Goal: Task Accomplishment & Management: Manage account settings

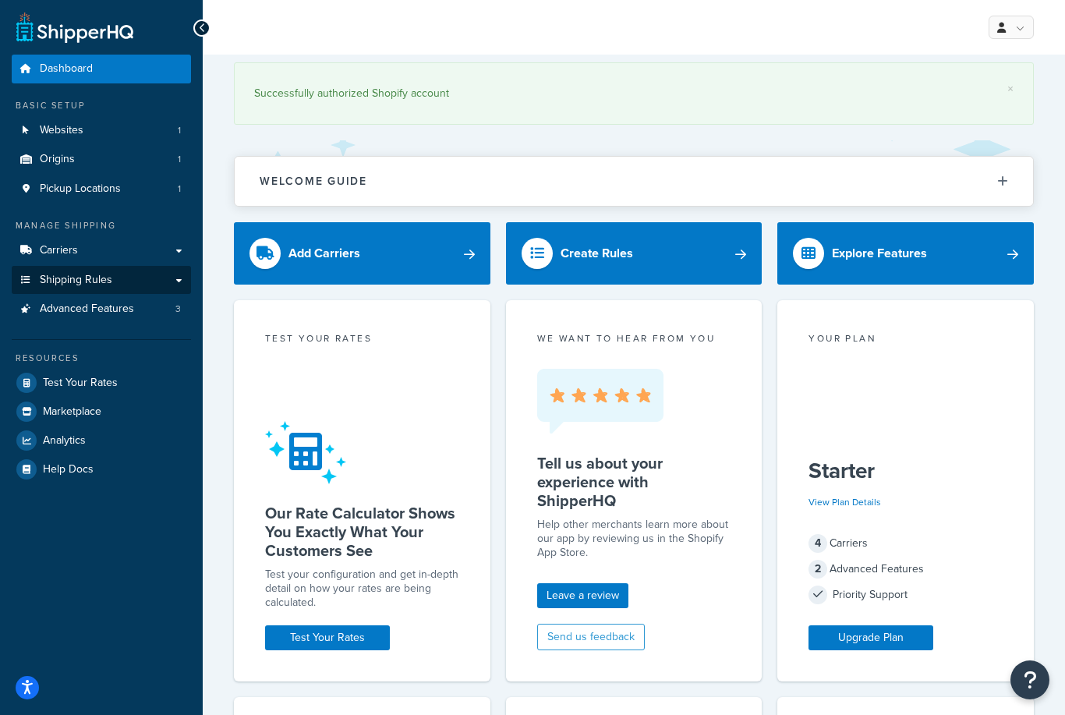
click at [104, 283] on link "Shipping Rules" at bounding box center [101, 280] width 179 height 29
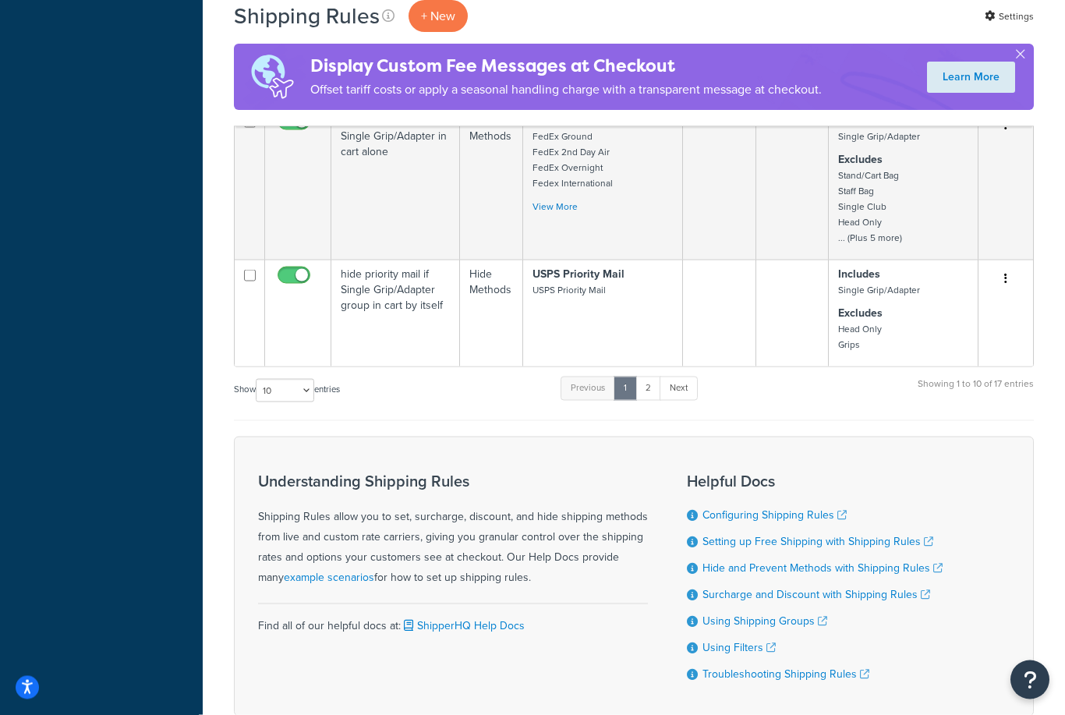
scroll to position [930, 0]
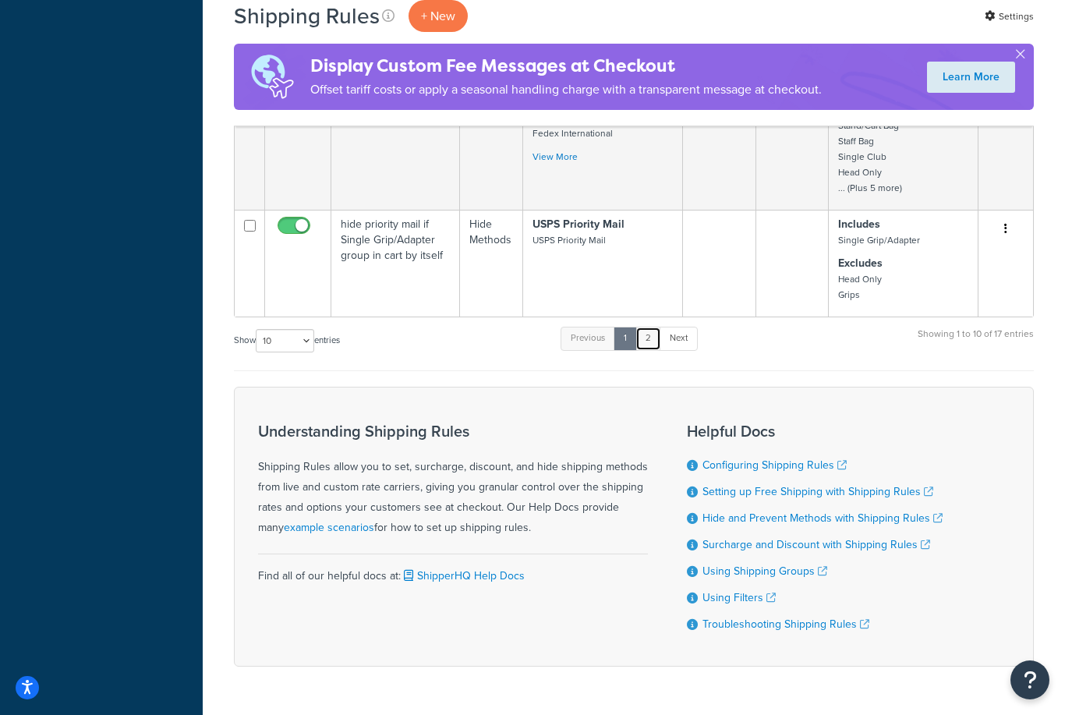
click at [652, 342] on link "2" at bounding box center [648, 338] width 26 height 23
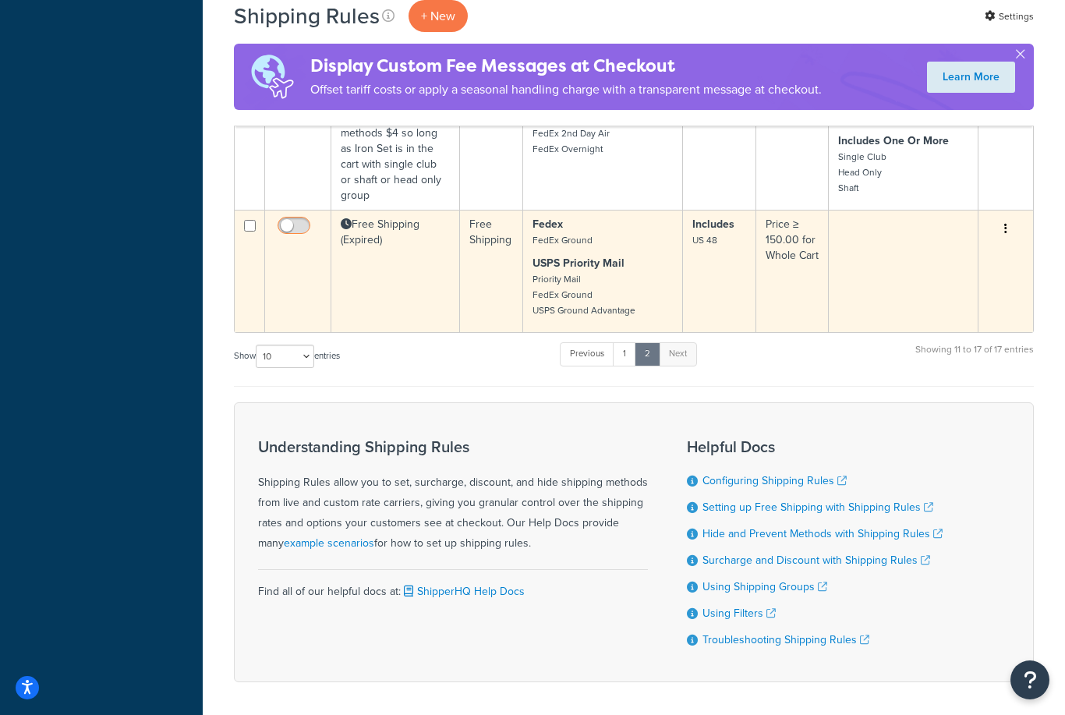
click at [302, 220] on input "checkbox" at bounding box center [295, 229] width 43 height 19
checkbox input "true"
click at [1005, 223] on icon "button" at bounding box center [1005, 228] width 3 height 11
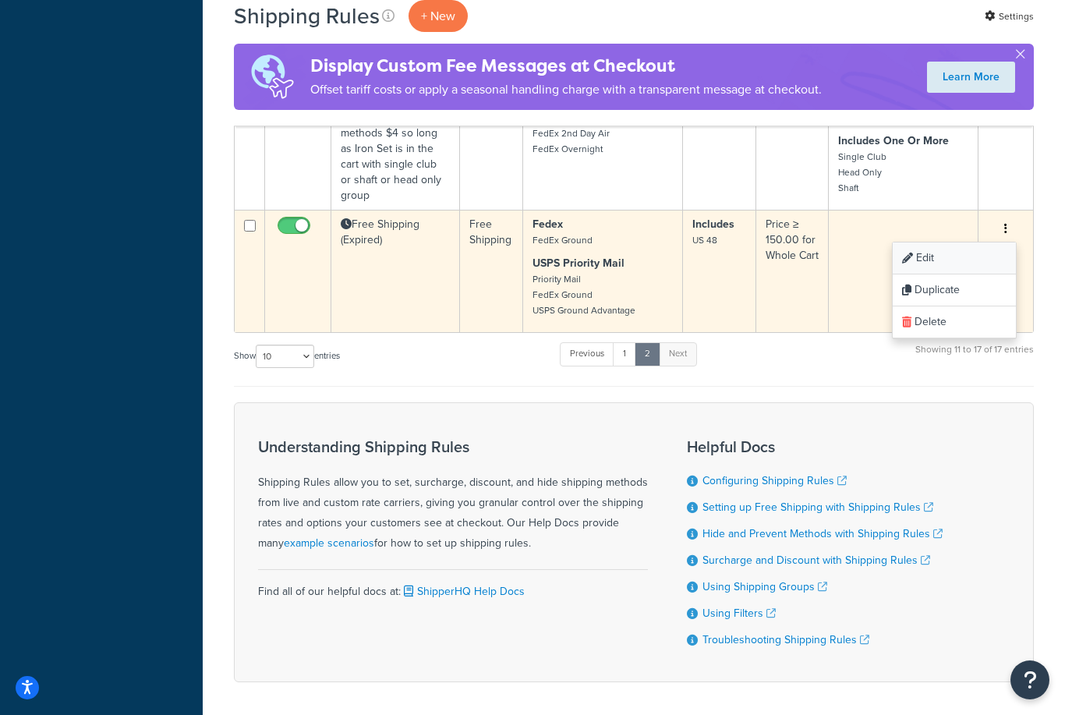
click at [939, 248] on link "Edit" at bounding box center [953, 258] width 123 height 32
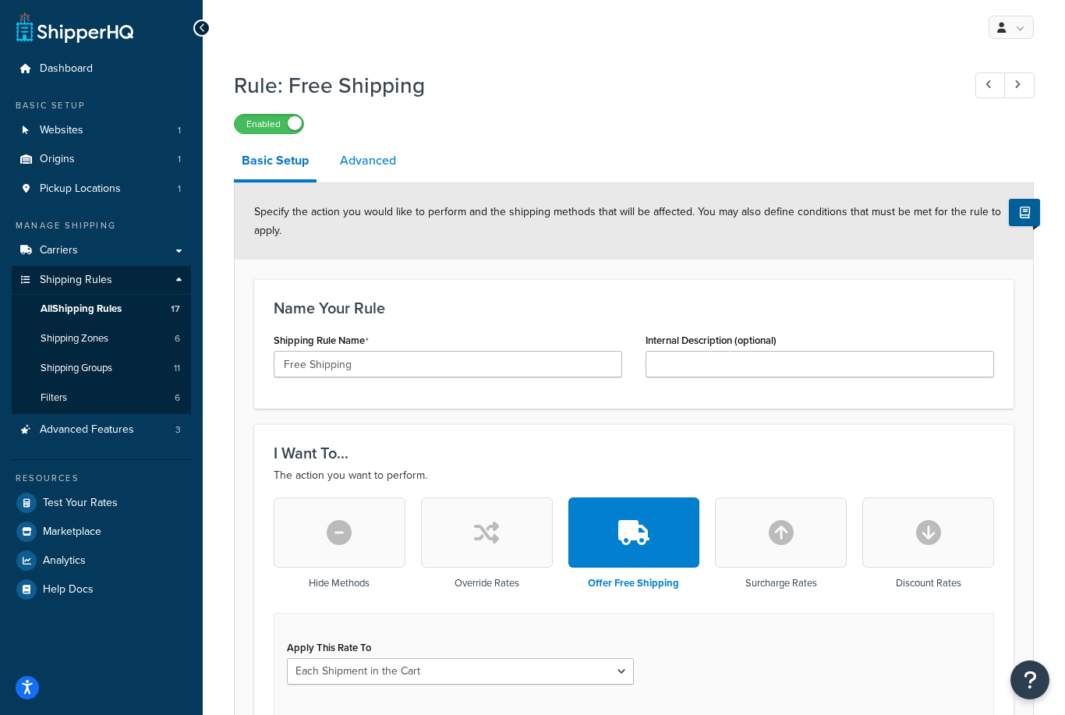
click at [379, 159] on link "Advanced" at bounding box center [368, 160] width 72 height 37
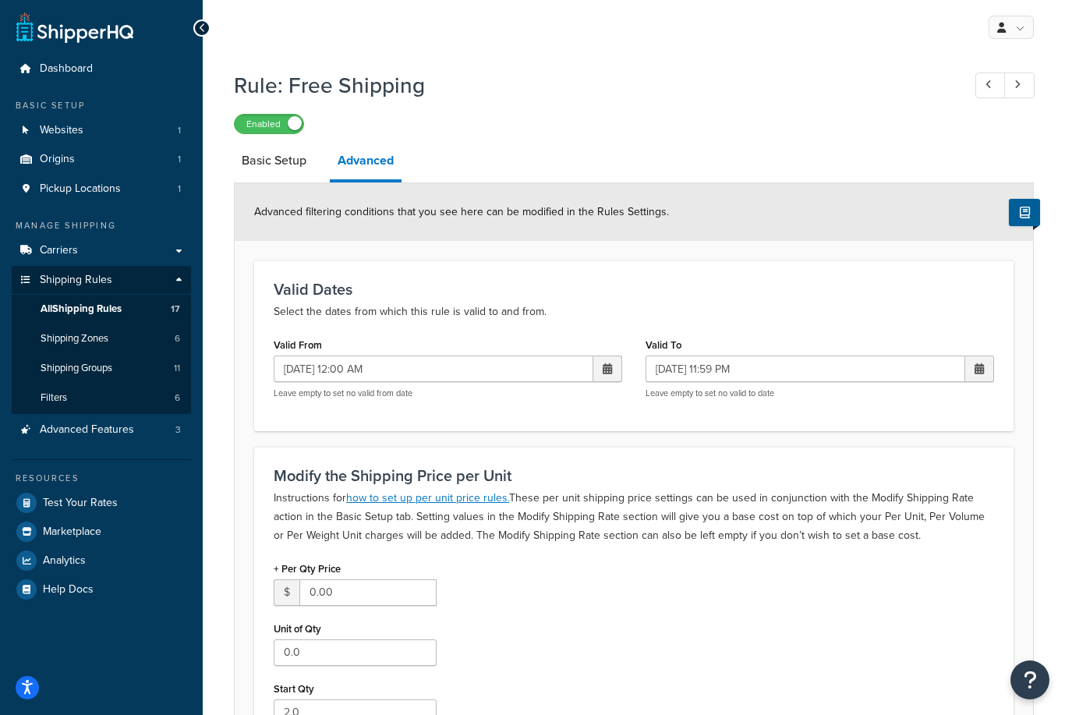
click at [605, 374] on span at bounding box center [606, 368] width 9 height 11
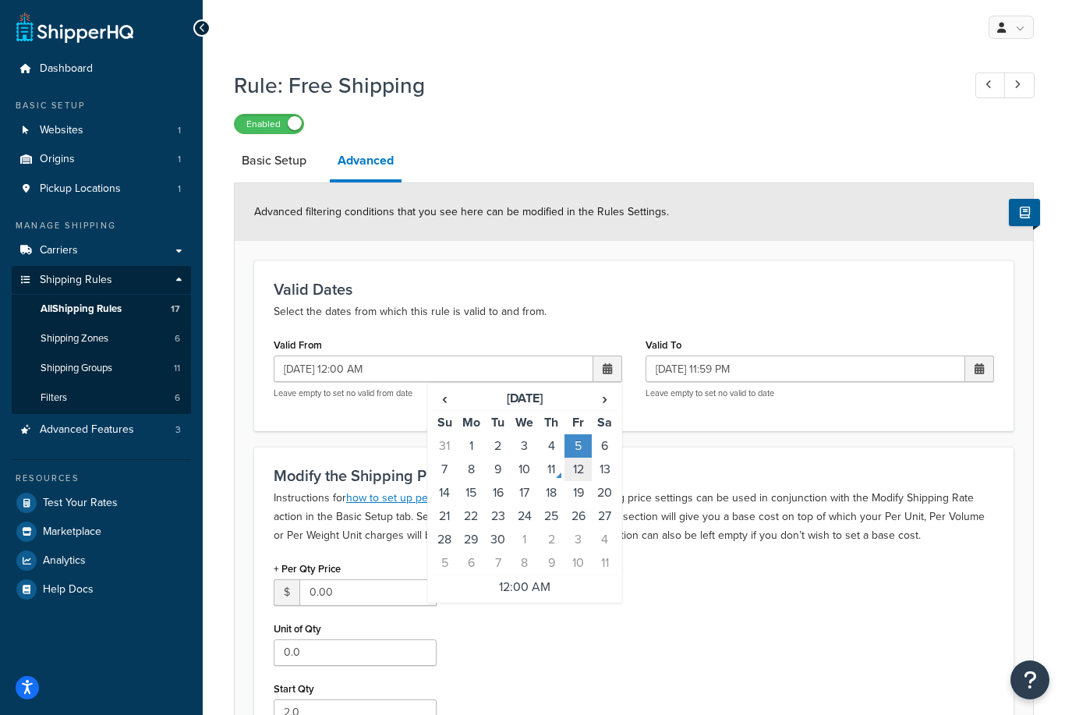
click at [582, 471] on td "12" at bounding box center [577, 468] width 26 height 23
type input "09/12/2025 12:00 AM"
click at [683, 470] on h3 "Modify the Shipping Price per Unit" at bounding box center [634, 475] width 720 height 17
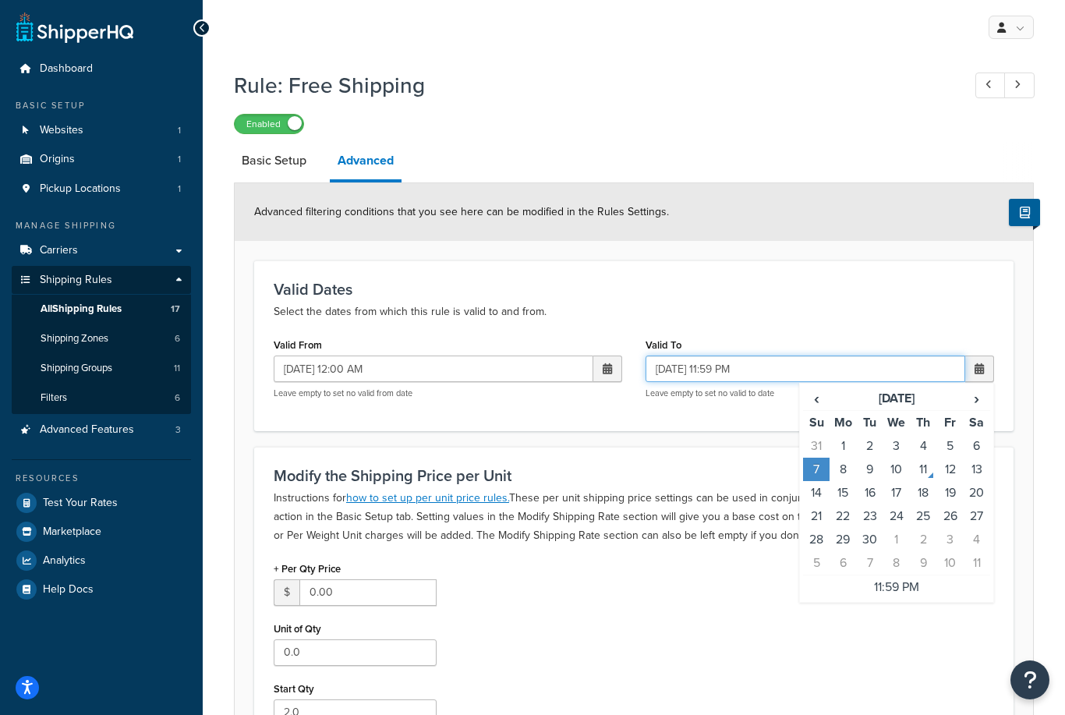
click at [738, 379] on input "09/07/2025 11:59 PM" at bounding box center [805, 368] width 320 height 26
click at [817, 469] on td "7" at bounding box center [816, 468] width 26 height 23
click at [745, 433] on form "Advanced filtering conditions that you see here can be modified in the Rules Se…" at bounding box center [634, 714] width 798 height 1063
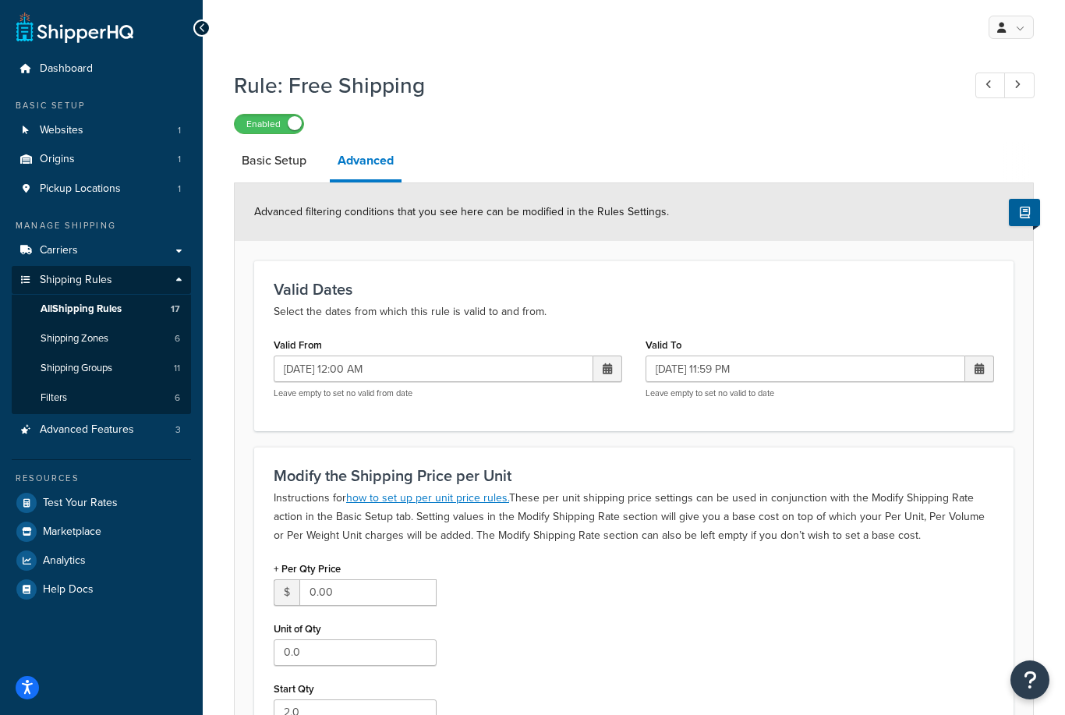
click at [612, 373] on span at bounding box center [607, 368] width 29 height 26
click at [683, 436] on form "Advanced filtering conditions that you see here can be modified in the Rules Se…" at bounding box center [634, 714] width 798 height 1063
click at [983, 376] on span at bounding box center [979, 368] width 29 height 26
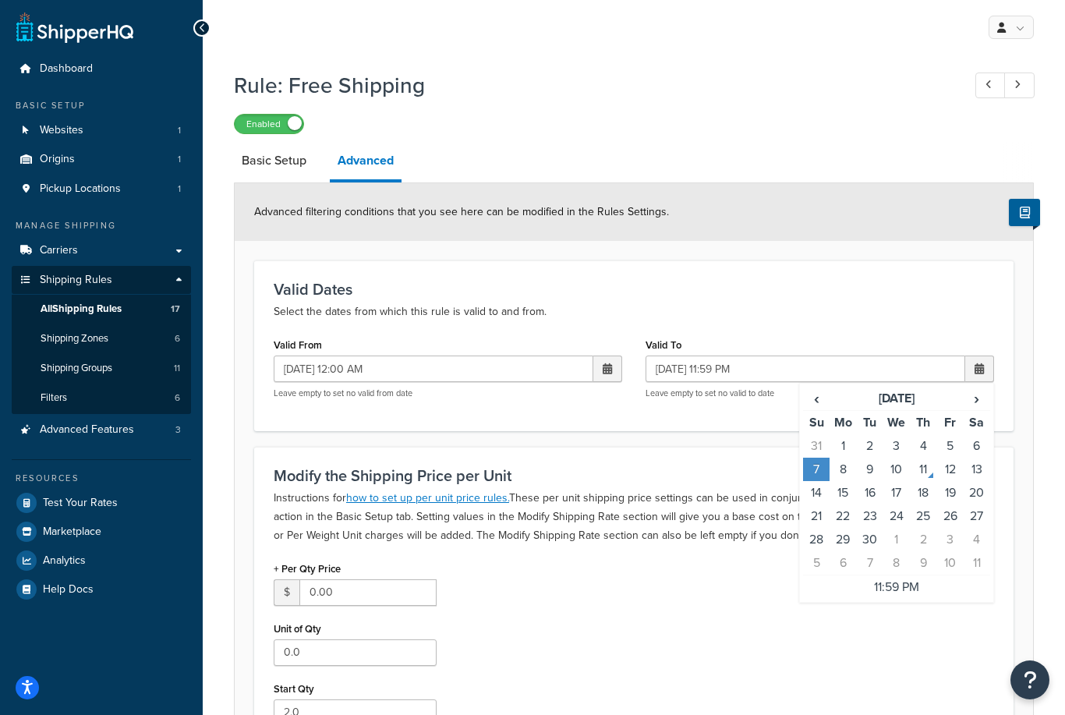
click at [814, 470] on td "7" at bounding box center [816, 468] width 26 height 23
click at [817, 493] on td "14" at bounding box center [816, 492] width 26 height 23
type input "09/14/2025 11:59 PM"
click at [753, 448] on div "Modify the Shipping Price per Unit Instructions for how to set up per unit pric…" at bounding box center [633, 602] width 759 height 310
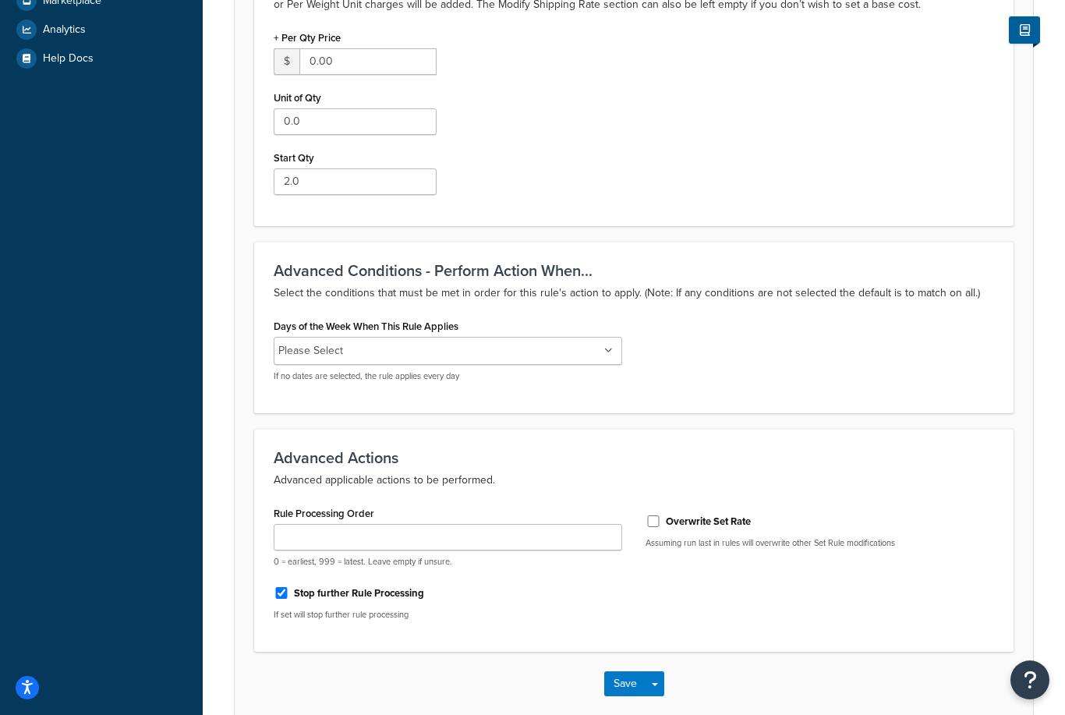
scroll to position [612, 0]
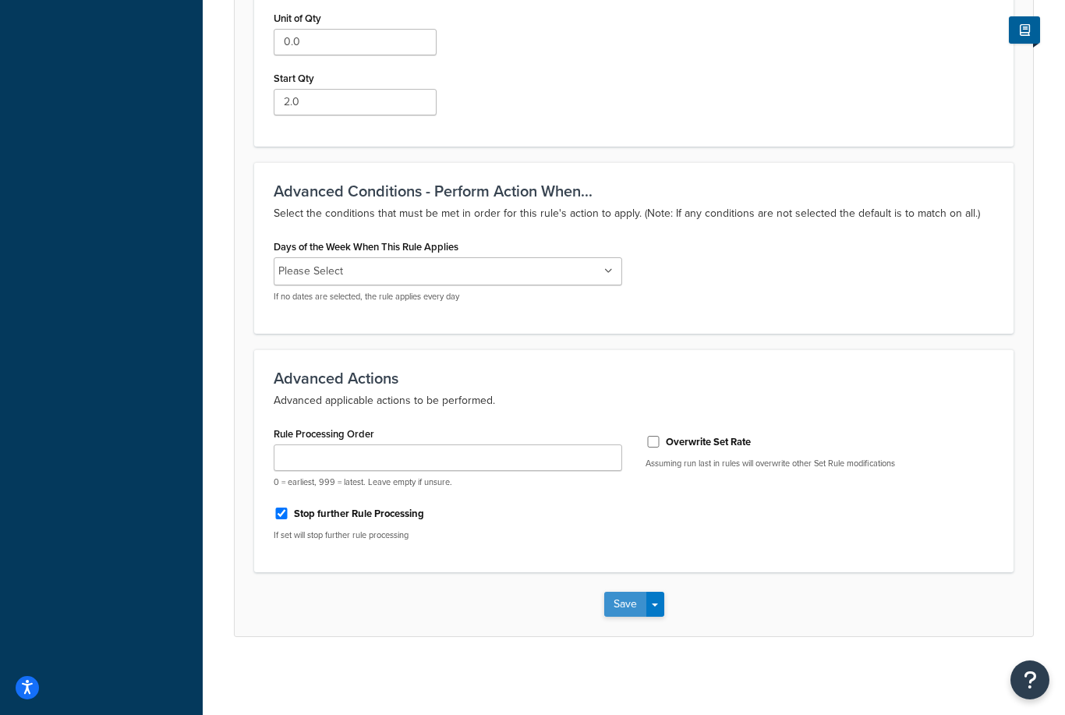
click at [623, 600] on button "Save" at bounding box center [625, 603] width 42 height 25
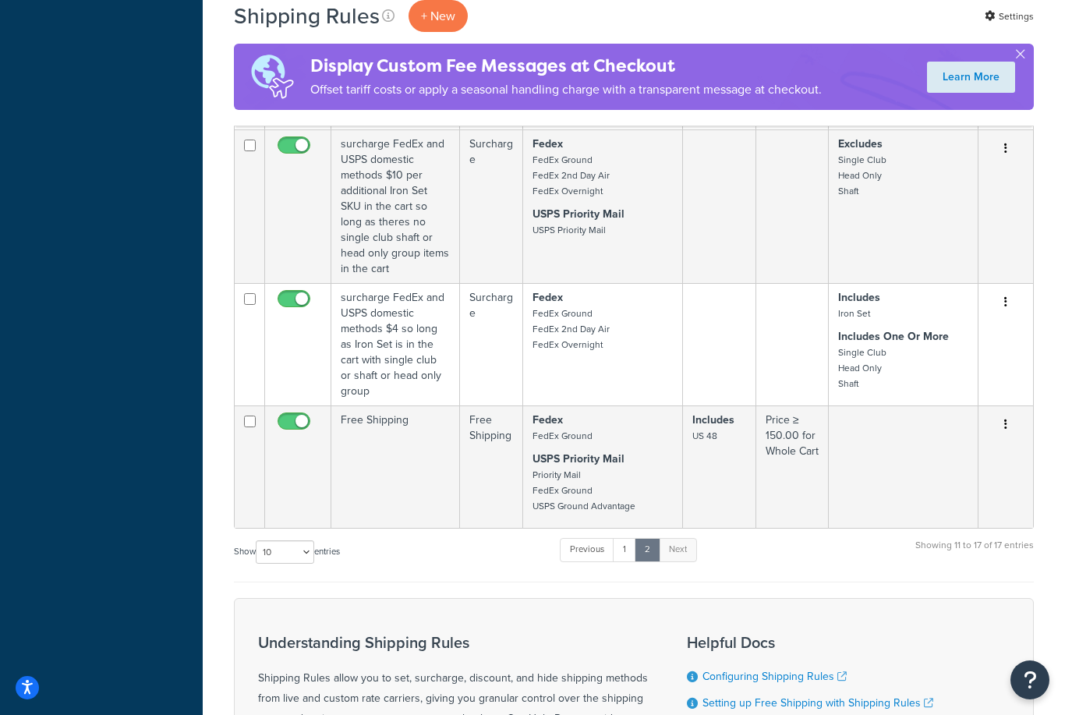
scroll to position [789, 0]
click at [1019, 55] on button "button" at bounding box center [1020, 57] width 4 height 4
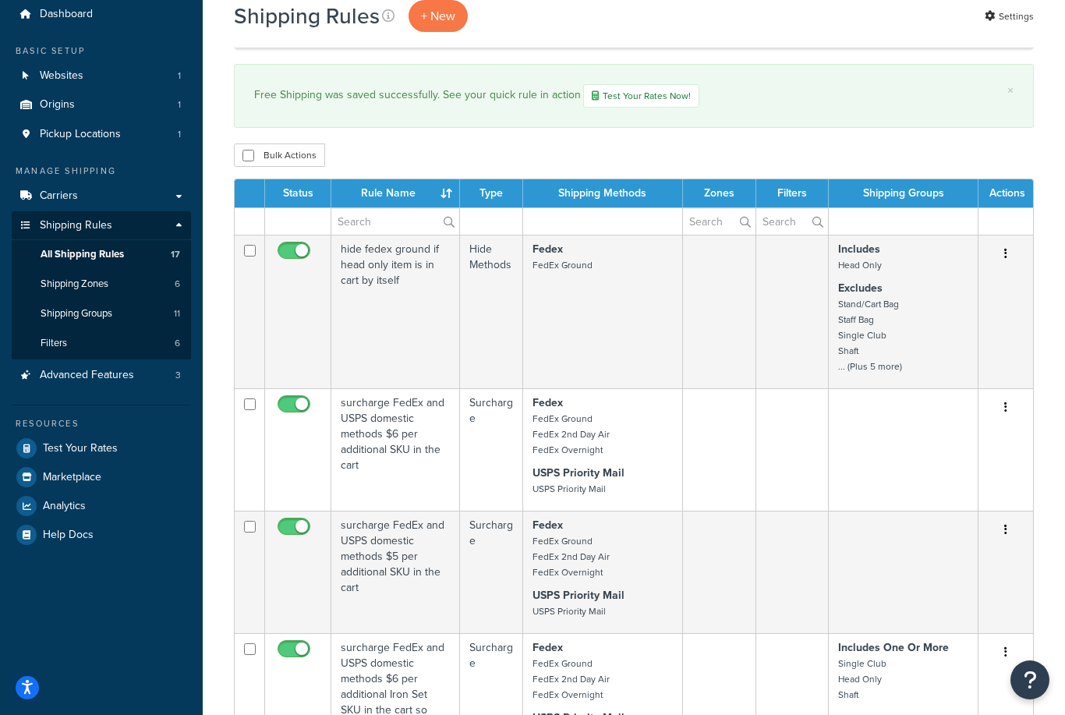
scroll to position [0, 0]
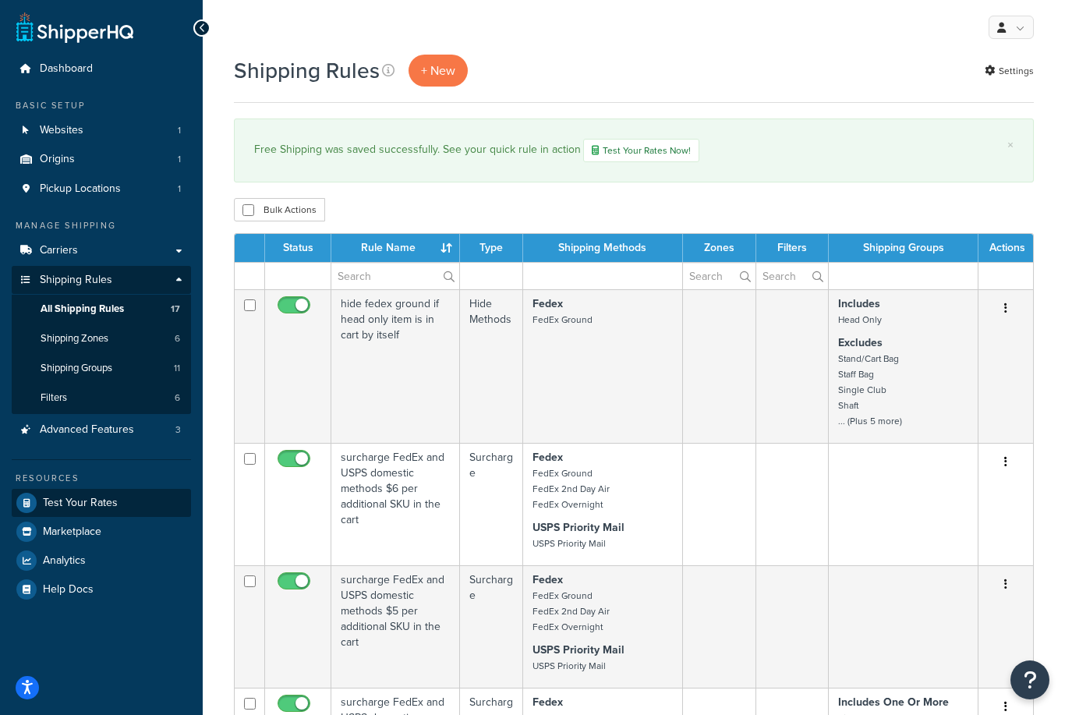
click at [108, 500] on span "Test Your Rates" at bounding box center [80, 502] width 75 height 13
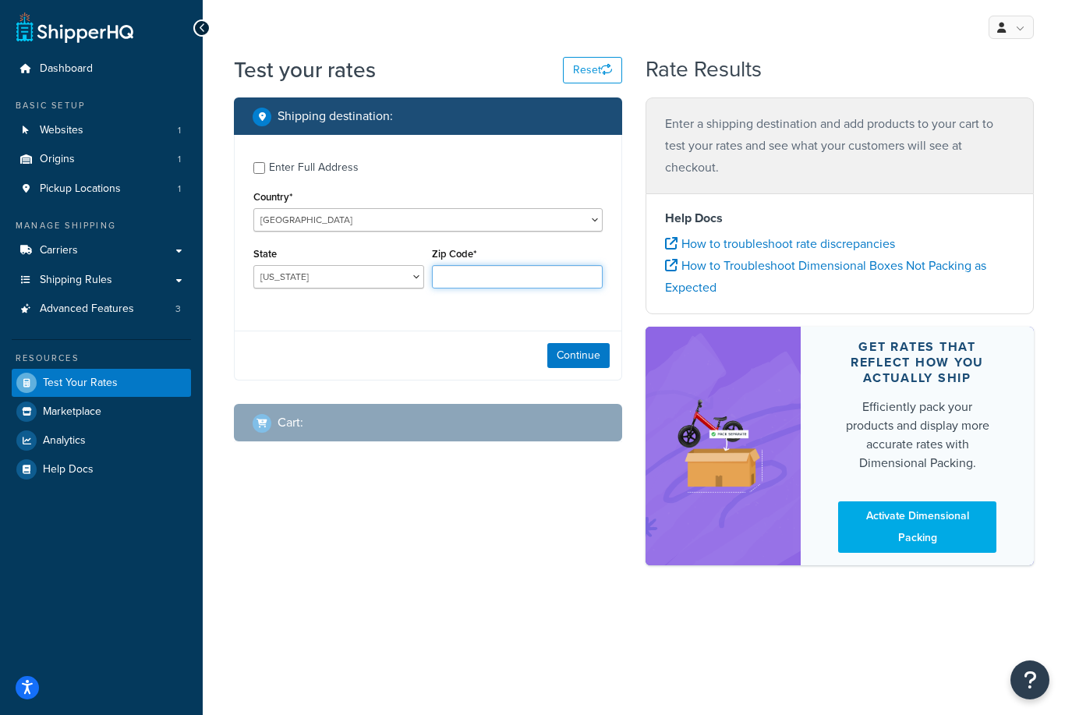
click at [491, 277] on input "Zip Code*" at bounding box center [517, 276] width 171 height 23
type input "9"
type input "85383"
click at [583, 358] on button "Continue" at bounding box center [578, 355] width 62 height 25
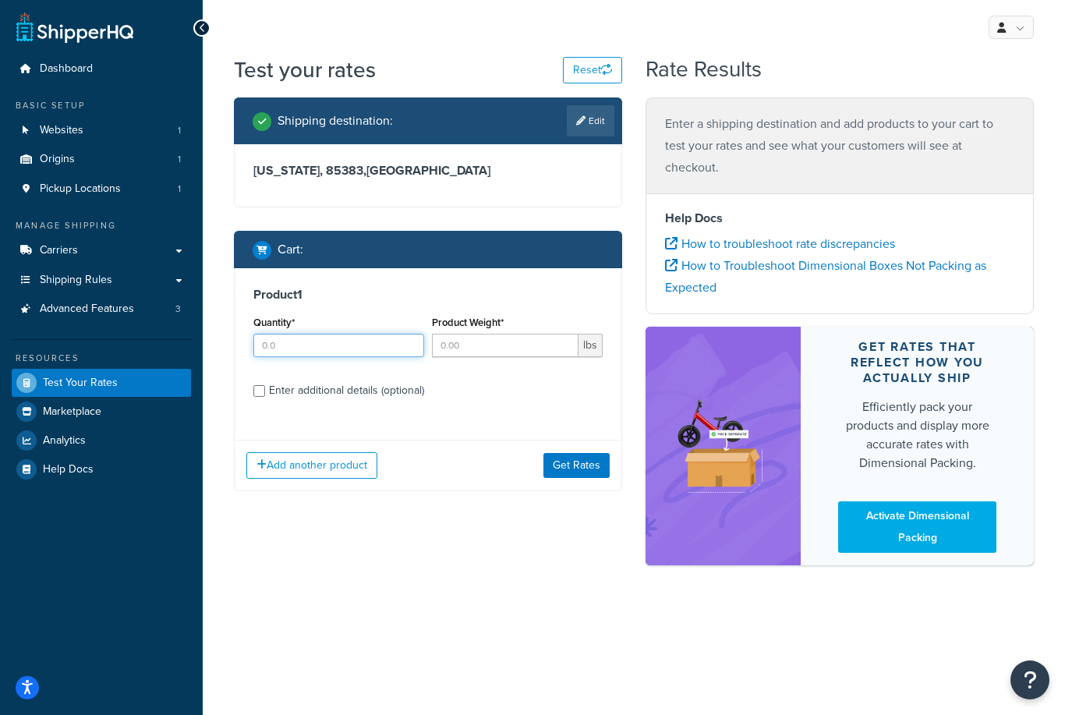
click at [362, 347] on input "Quantity*" at bounding box center [338, 345] width 171 height 23
type input "1"
click at [340, 392] on div "Enter additional details (optional)" at bounding box center [346, 391] width 155 height 22
click at [265, 392] on input "Enter additional details (optional)" at bounding box center [259, 391] width 12 height 12
checkbox input "true"
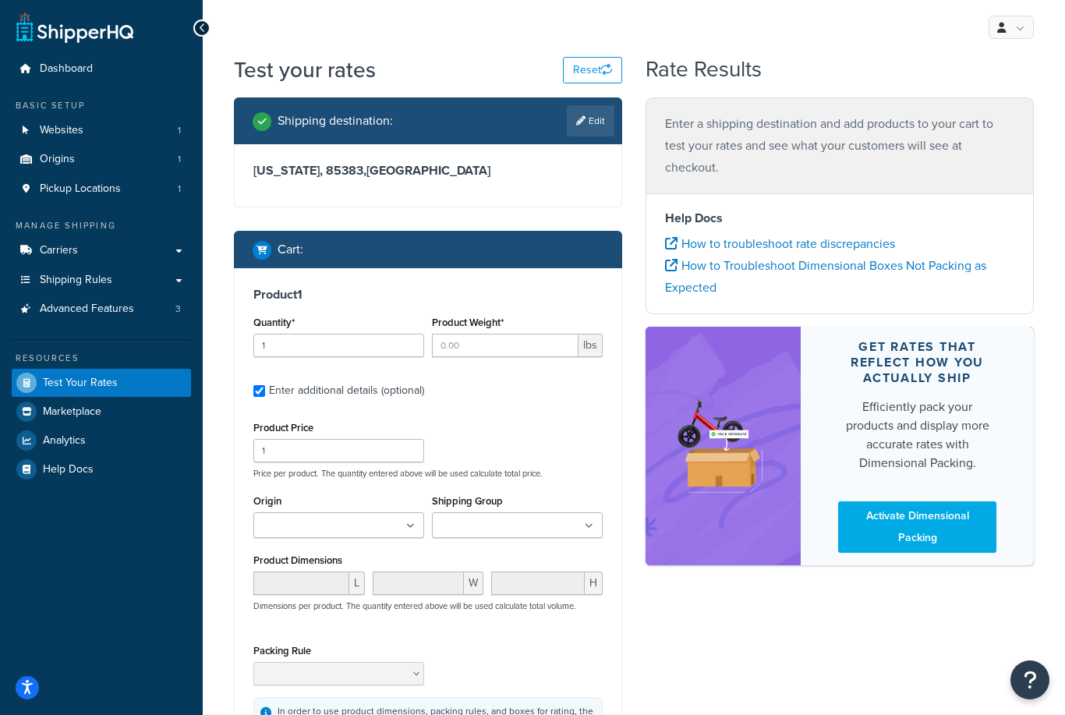
click at [340, 528] on input "Origin" at bounding box center [327, 525] width 138 height 17
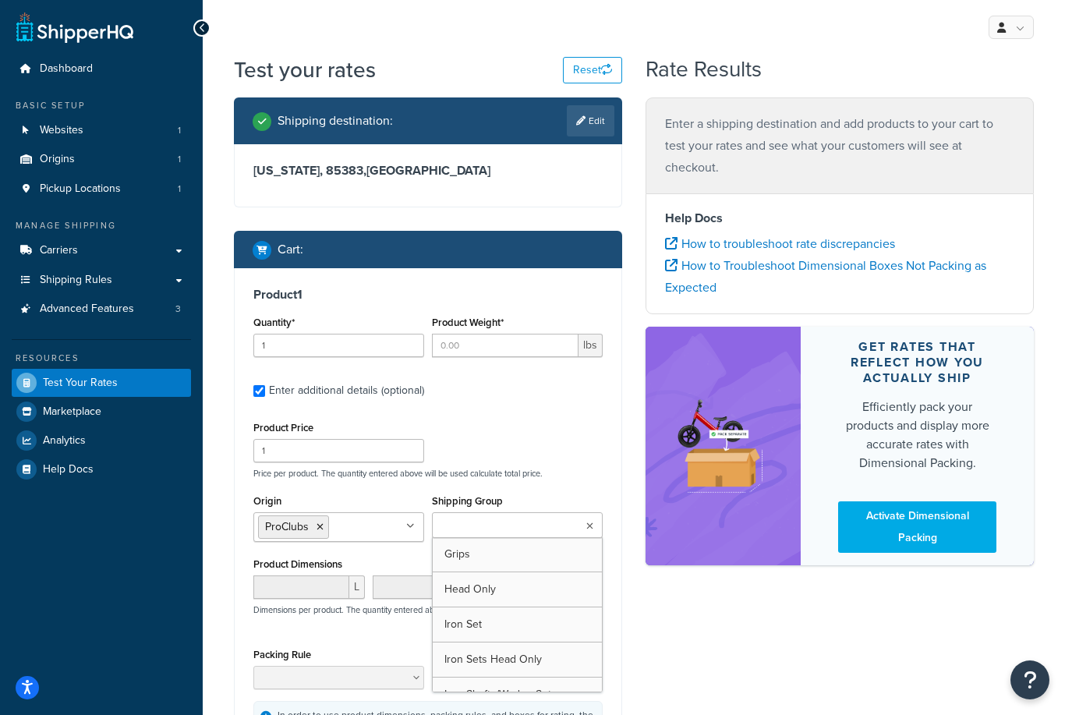
click at [476, 524] on input "Shipping Group" at bounding box center [505, 525] width 138 height 17
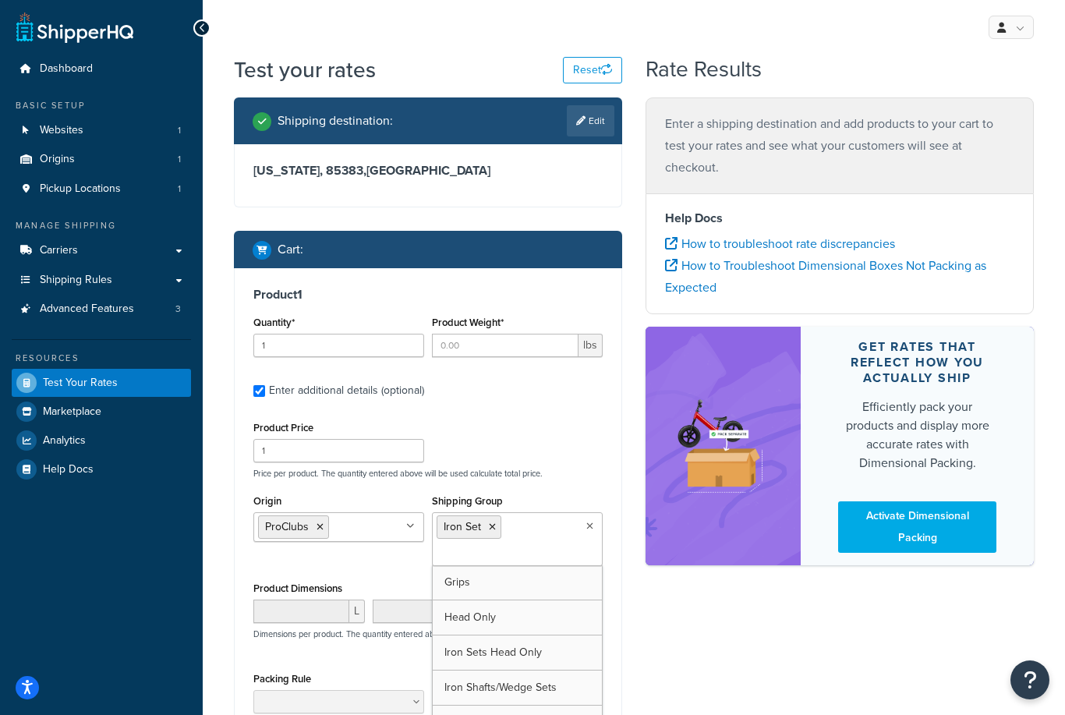
click at [619, 453] on div "Product 1 Quantity* 1 Product Weight* lbs Enter additional details (optional) P…" at bounding box center [428, 526] width 387 height 517
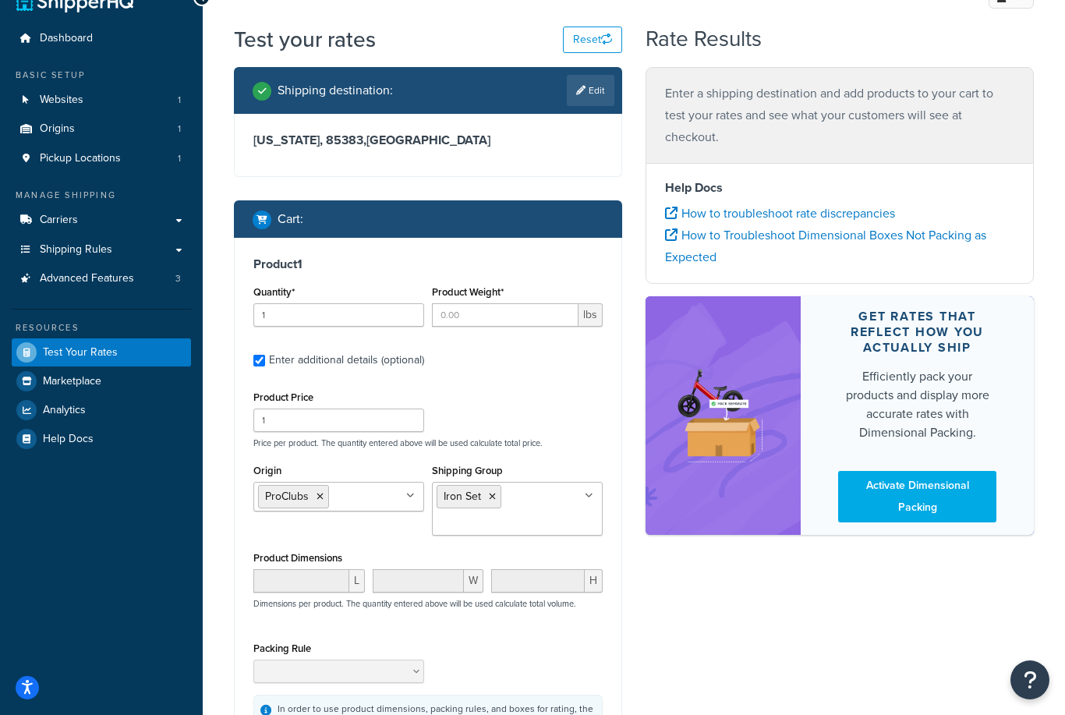
scroll to position [31, 0]
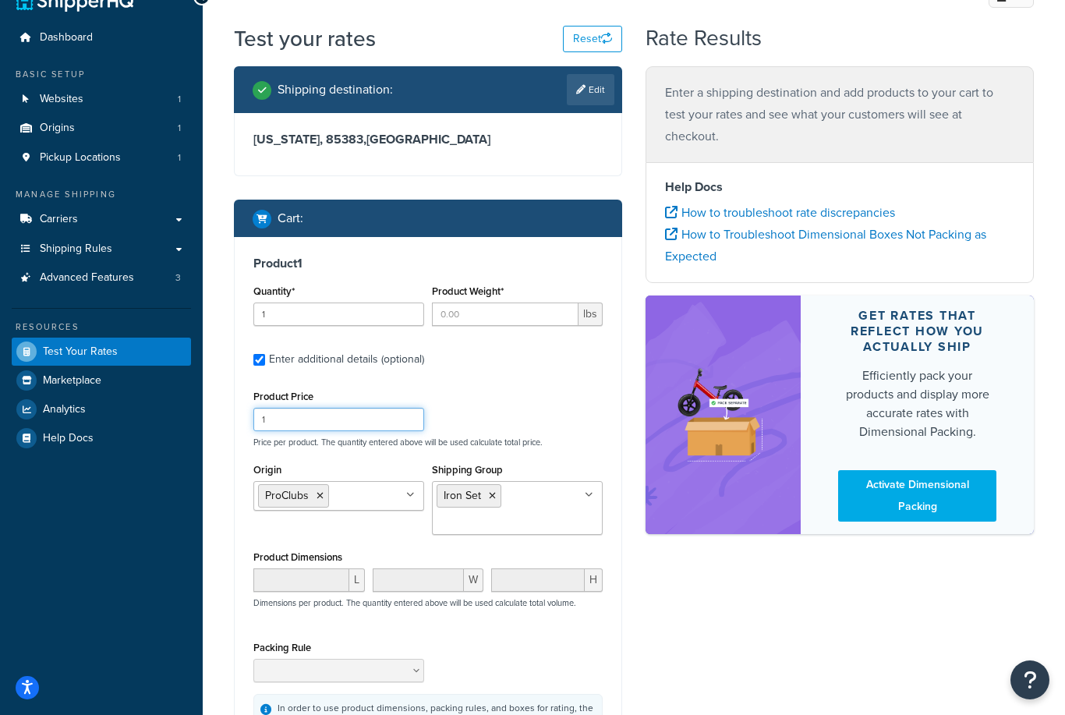
click at [389, 417] on input "1" at bounding box center [338, 419] width 171 height 23
type input "160"
click at [601, 400] on div "Product Price 160 Price per product. The quantity entered above will be used ca…" at bounding box center [427, 417] width 357 height 62
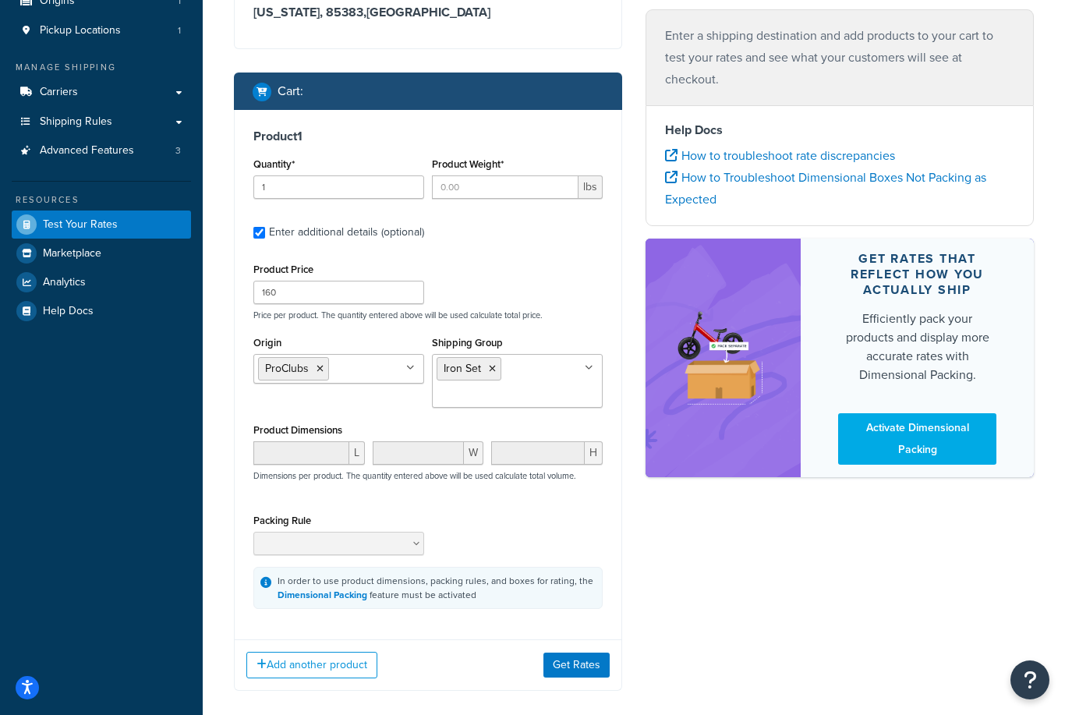
scroll to position [241, 0]
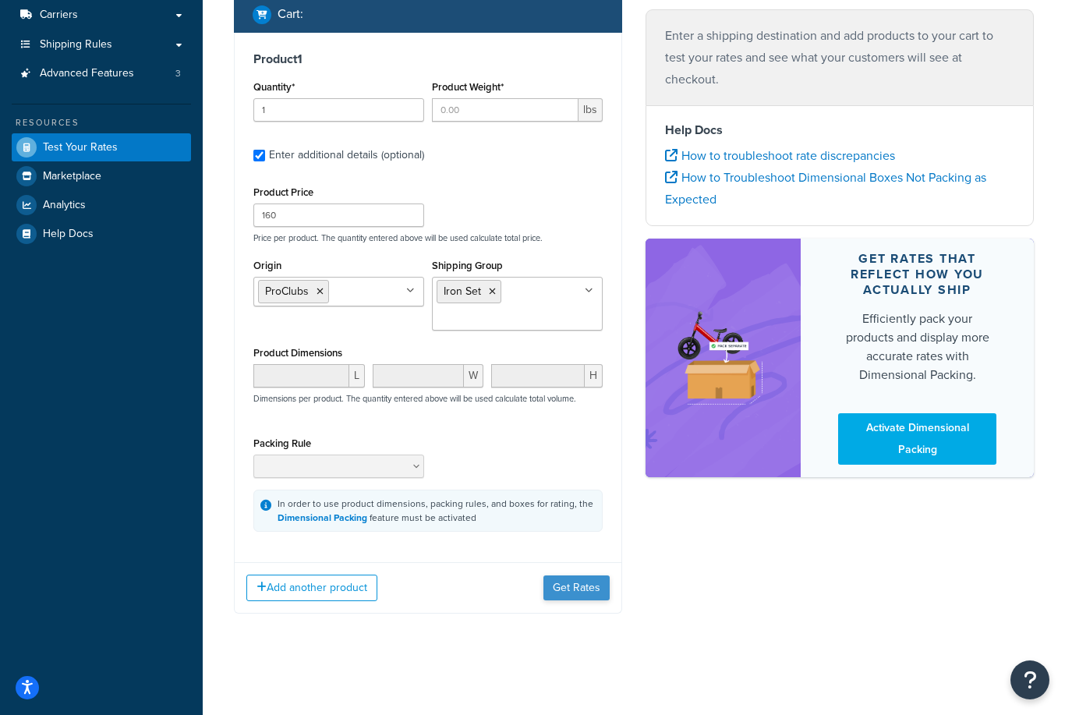
click at [580, 590] on button "Get Rates" at bounding box center [576, 587] width 66 height 25
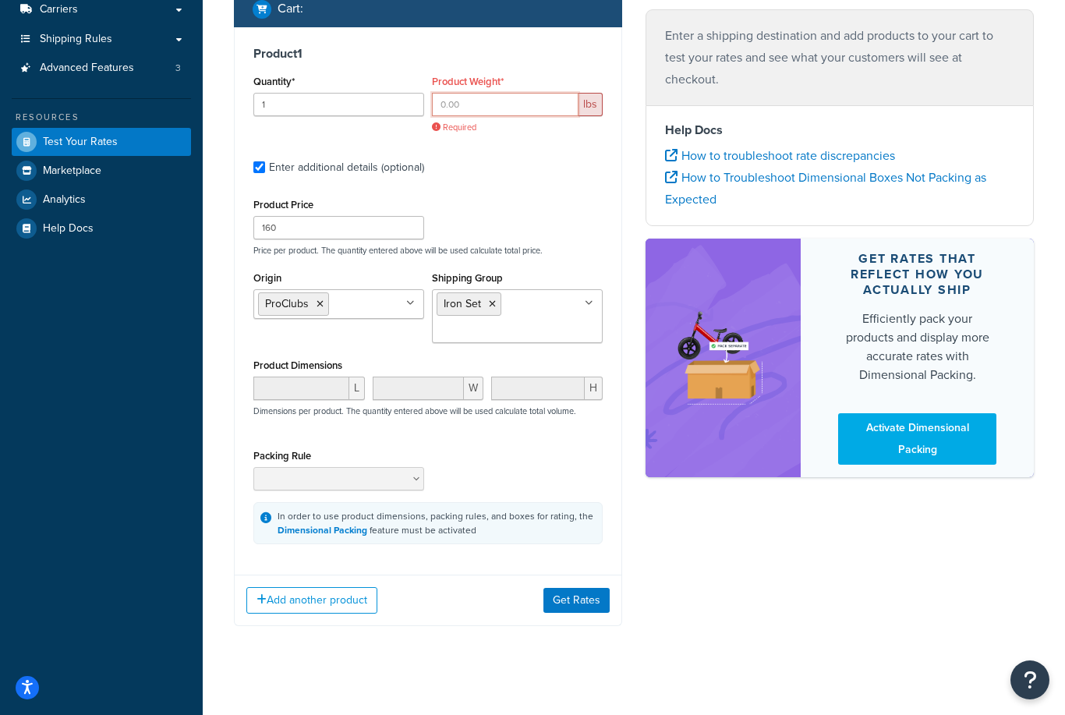
click at [531, 111] on input "Product Weight*" at bounding box center [505, 104] width 147 height 23
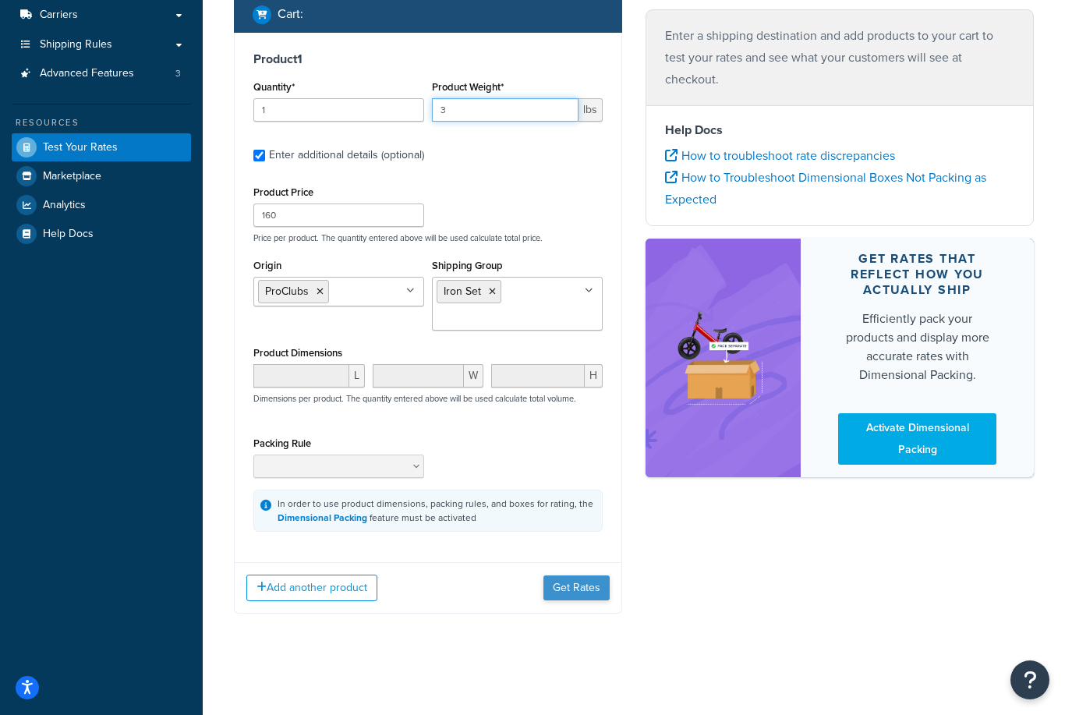
type input "3"
click at [578, 587] on button "Get Rates" at bounding box center [576, 587] width 66 height 25
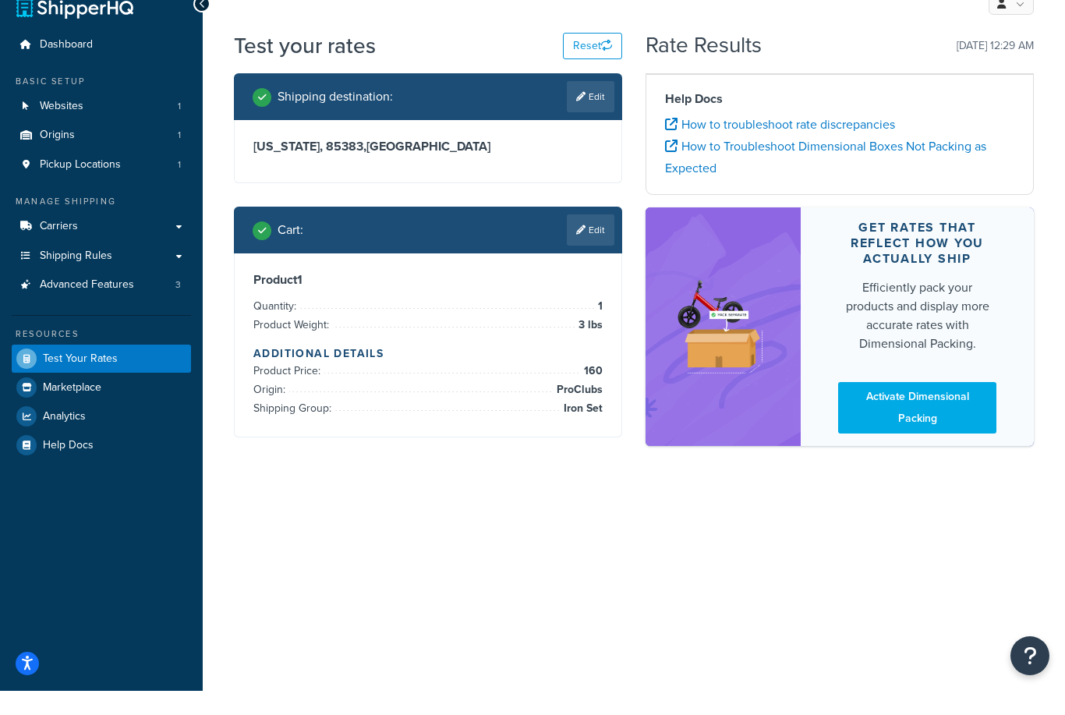
scroll to position [50, 0]
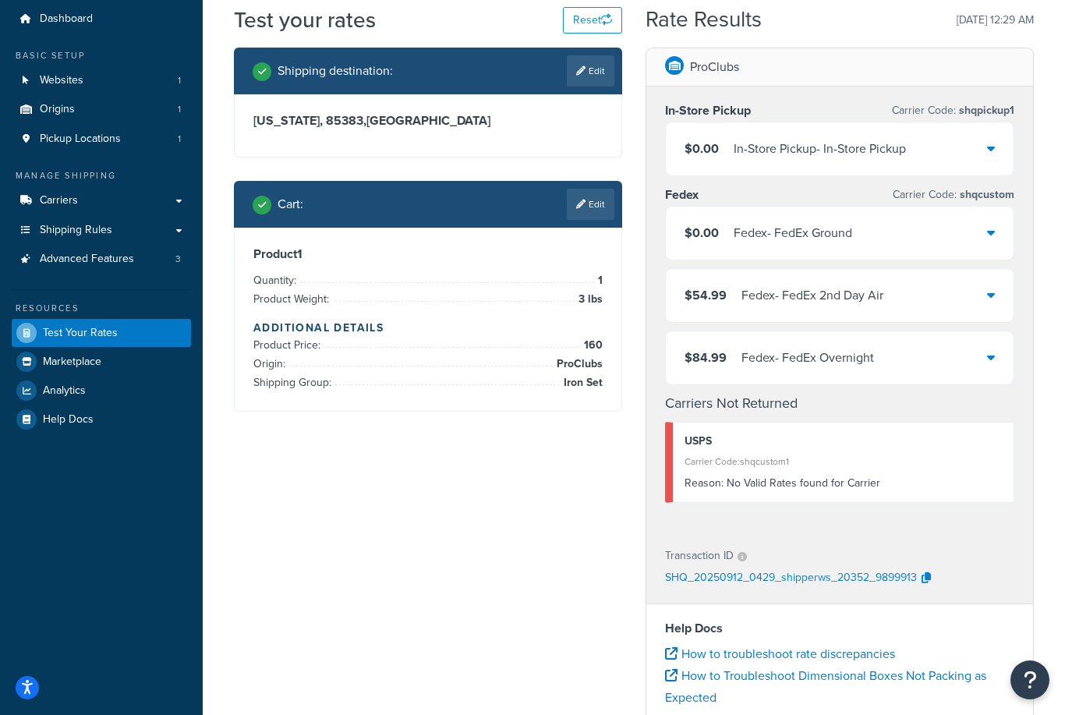
click at [632, 408] on div "Shipping destination : Edit Alabama, 85383 , United States Cart : Edit Product …" at bounding box center [427, 241] width 411 height 387
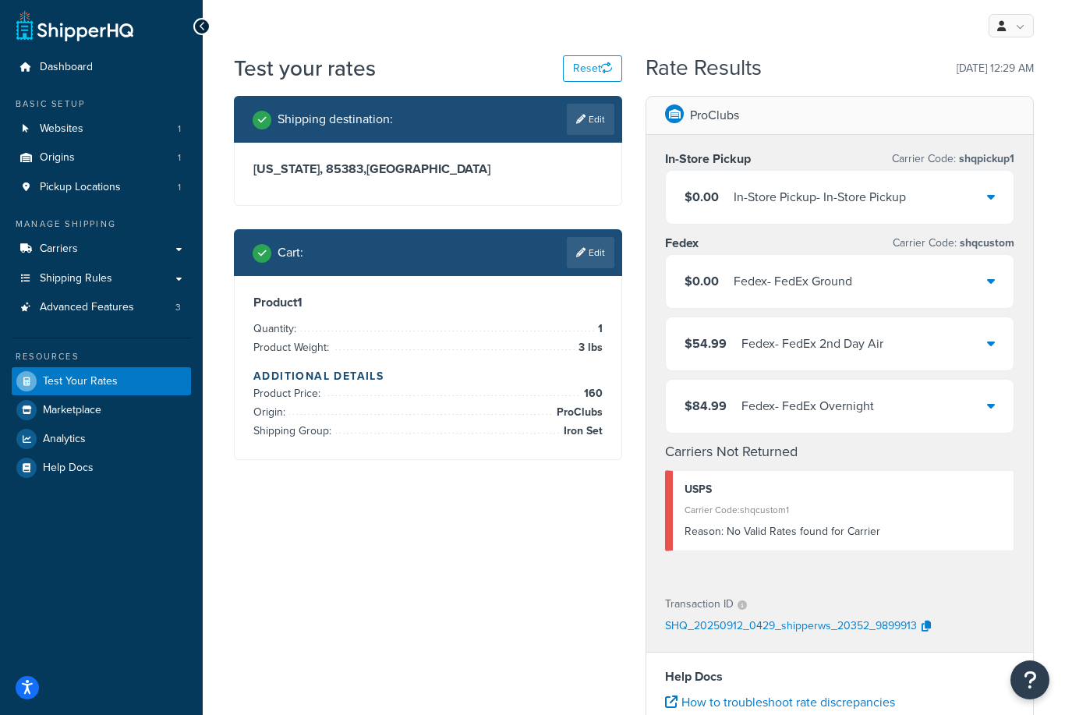
scroll to position [0, 0]
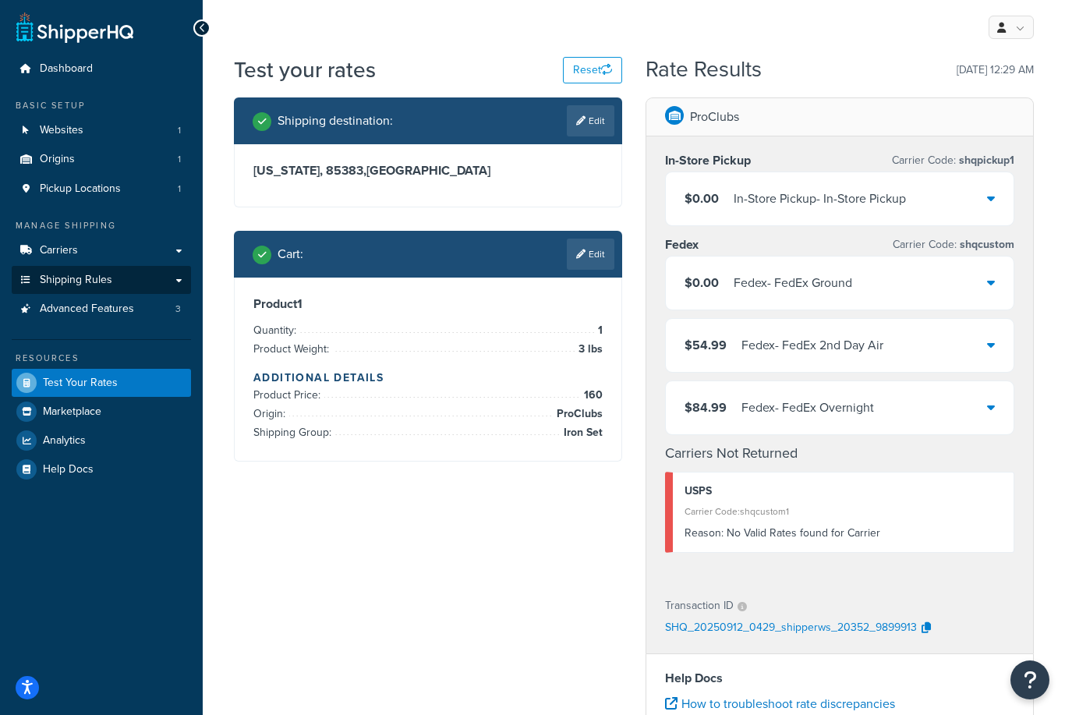
click at [93, 274] on span "Shipping Rules" at bounding box center [76, 280] width 72 height 13
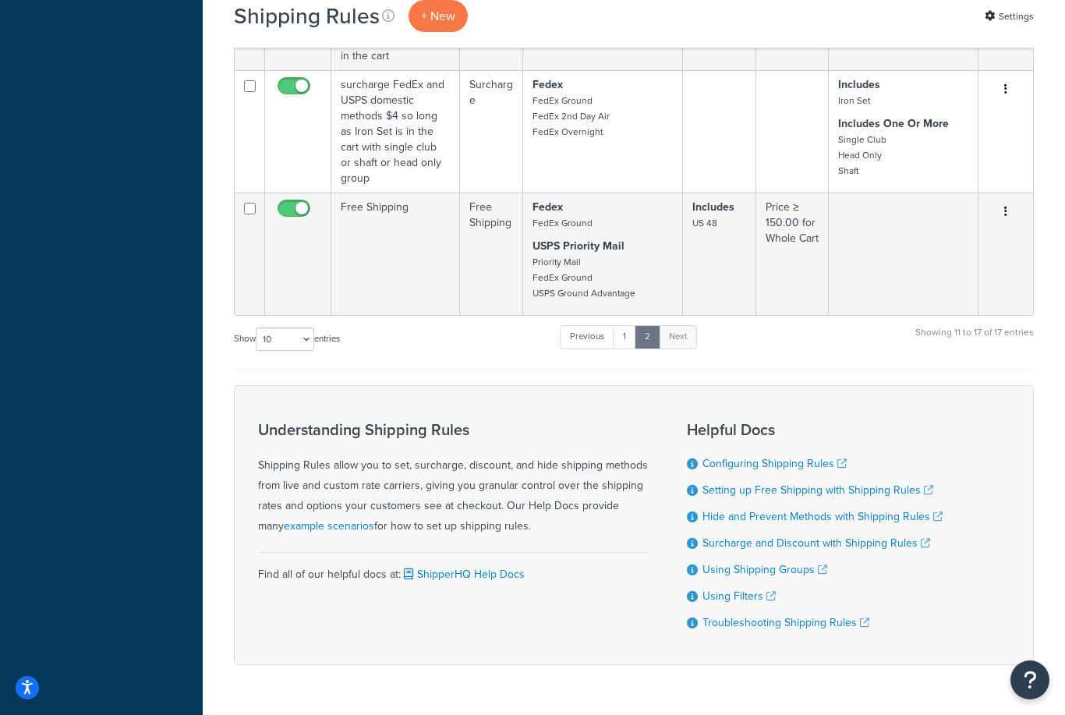
scroll to position [846, 0]
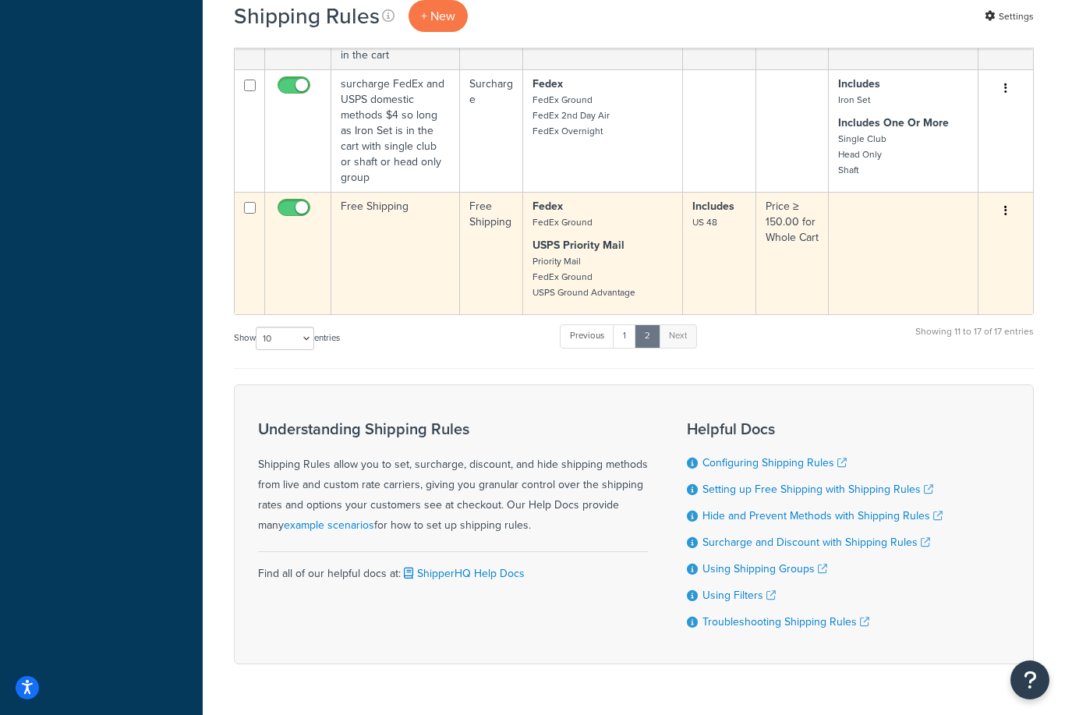
click at [1007, 199] on button "button" at bounding box center [1005, 211] width 22 height 25
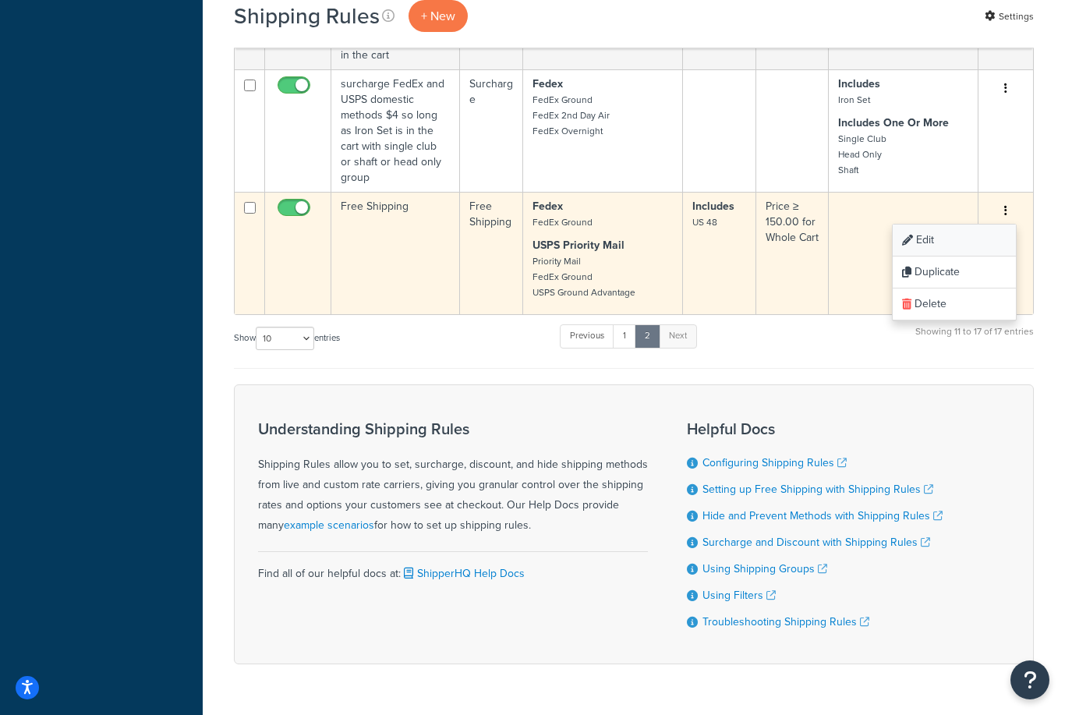
click at [937, 228] on link "Edit" at bounding box center [953, 240] width 123 height 32
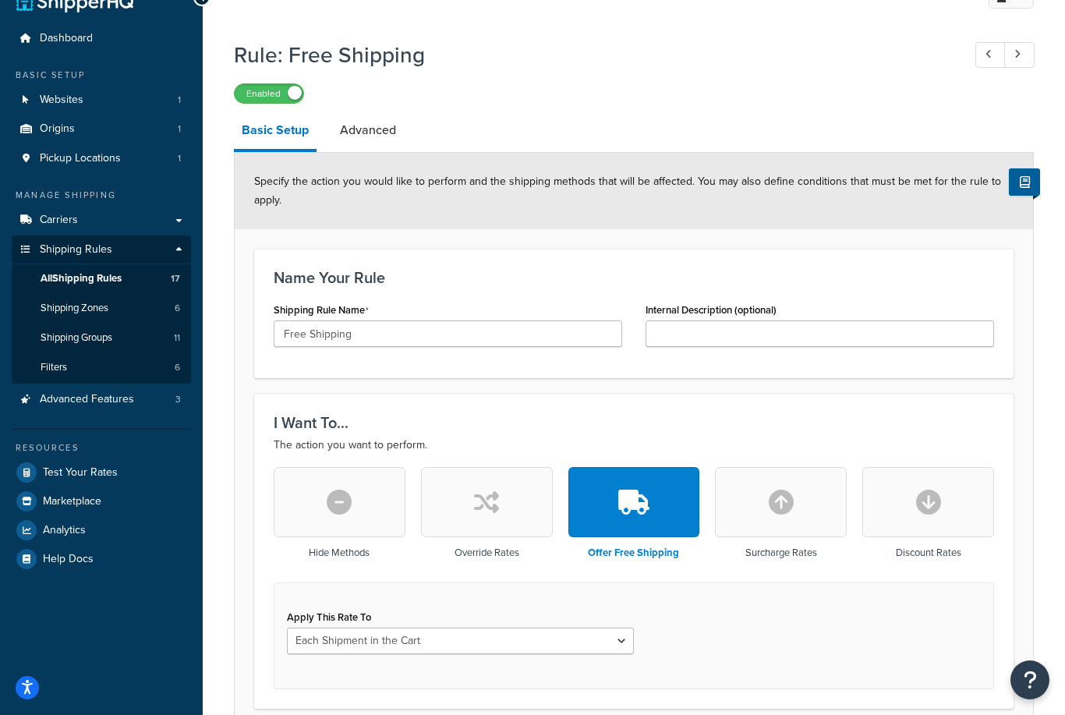
scroll to position [31, 0]
click at [365, 139] on link "Advanced" at bounding box center [368, 129] width 72 height 37
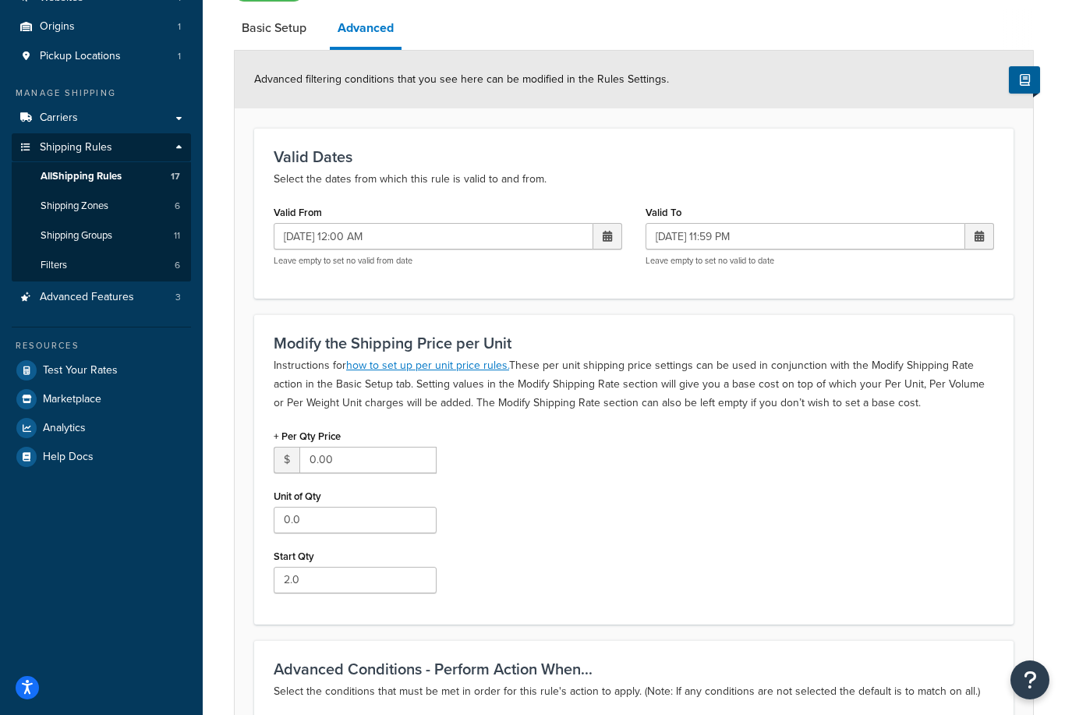
scroll to position [140, 0]
